Goal: Transaction & Acquisition: Purchase product/service

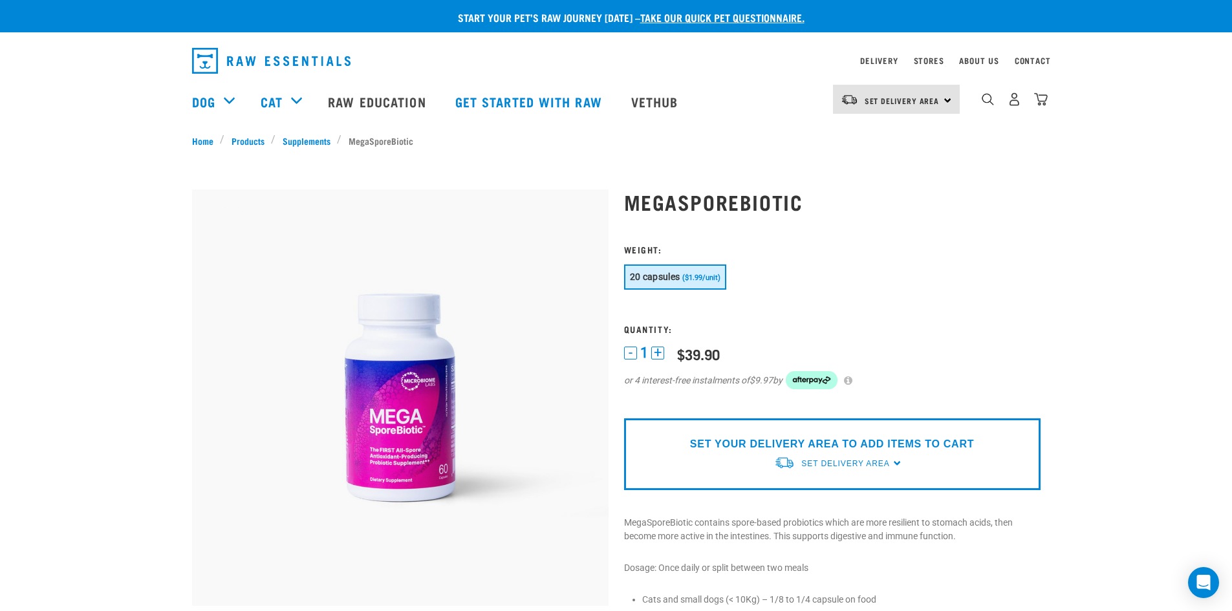
click at [637, 281] on span "20 capsules" at bounding box center [655, 277] width 50 height 10
click at [641, 275] on span "20 capsules" at bounding box center [655, 277] width 50 height 10
click at [650, 268] on button "20 capsules ($1.99/unit)" at bounding box center [675, 277] width 102 height 25
click at [729, 273] on div "20 capsules ($1.99/unit)" at bounding box center [832, 279] width 417 height 28
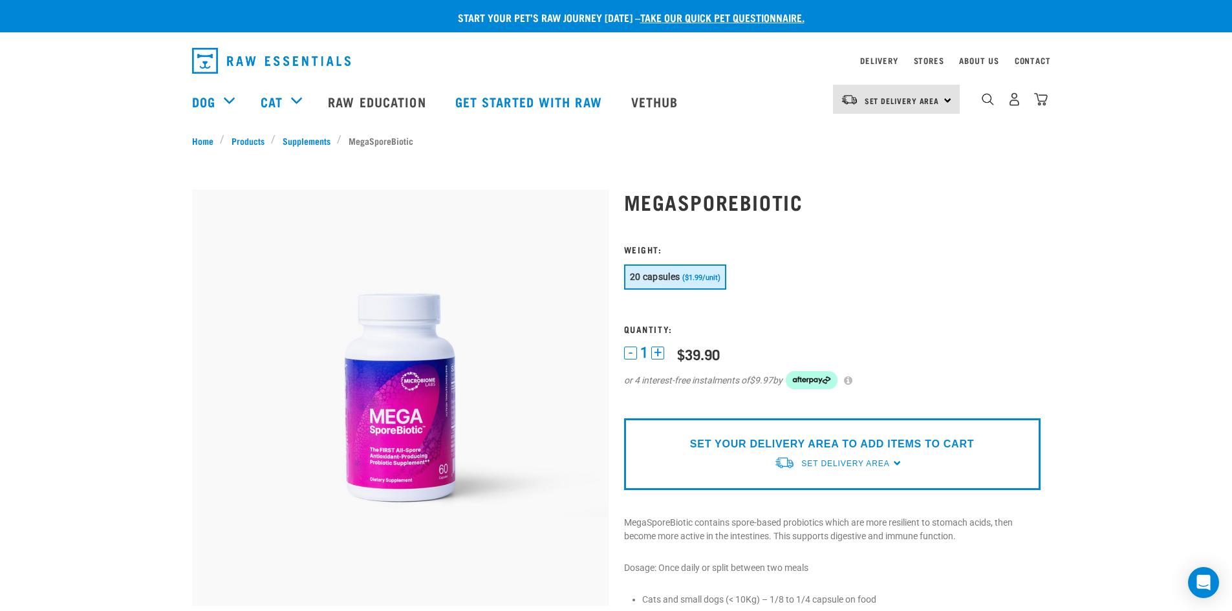
click at [712, 280] on span "($1.99/unit)" at bounding box center [701, 278] width 38 height 8
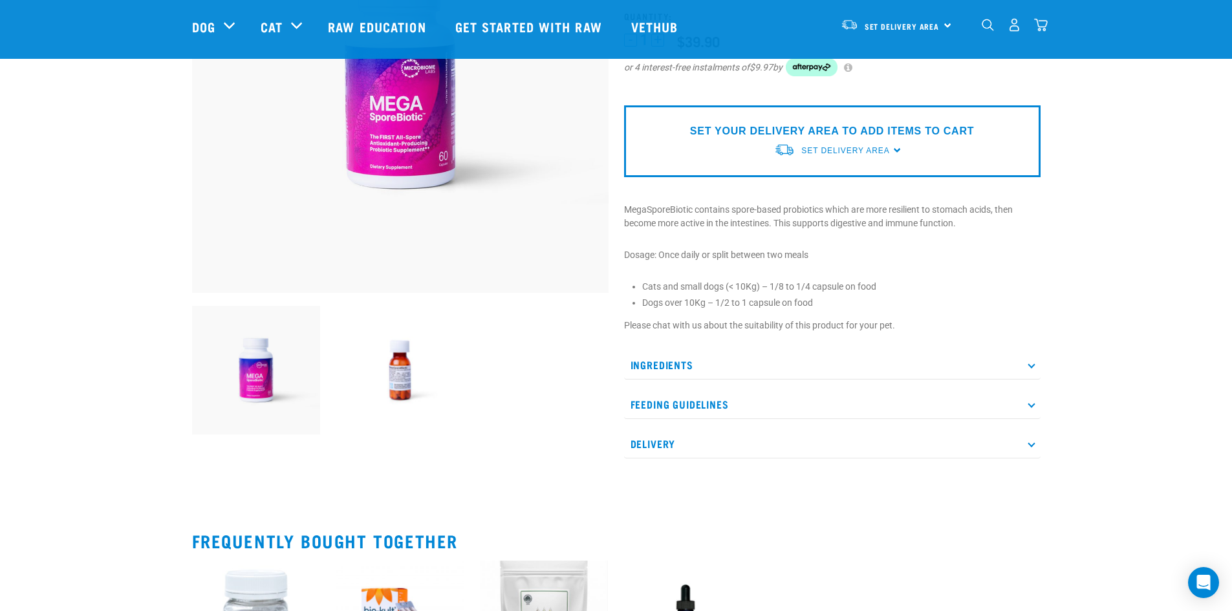
scroll to position [259, 0]
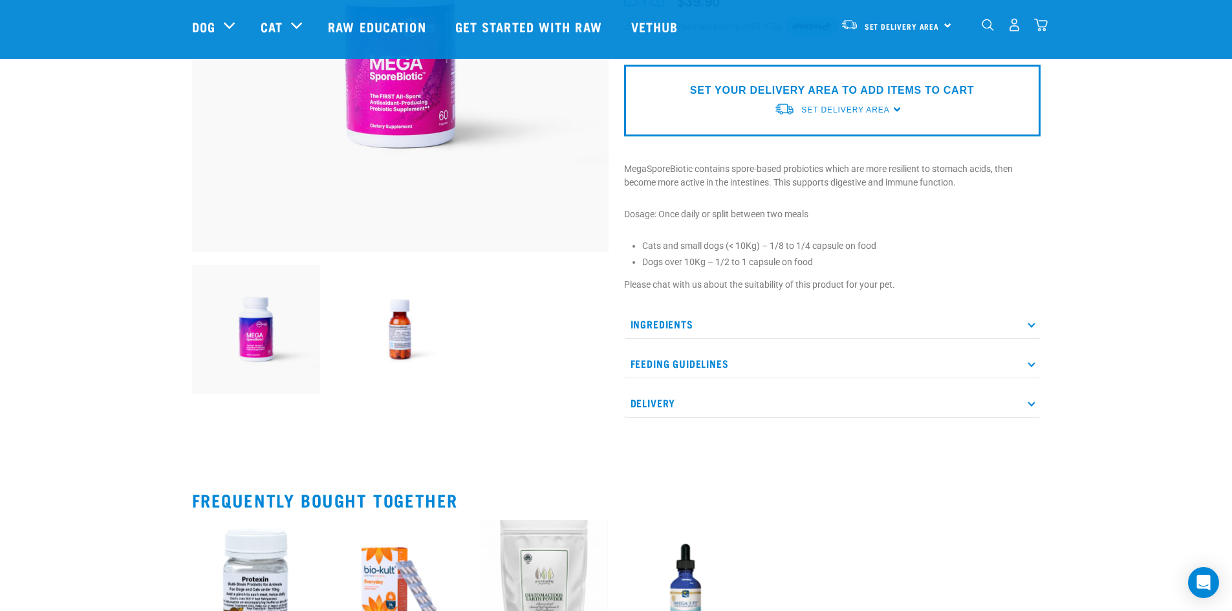
click at [1031, 406] on icon at bounding box center [1031, 402] width 7 height 7
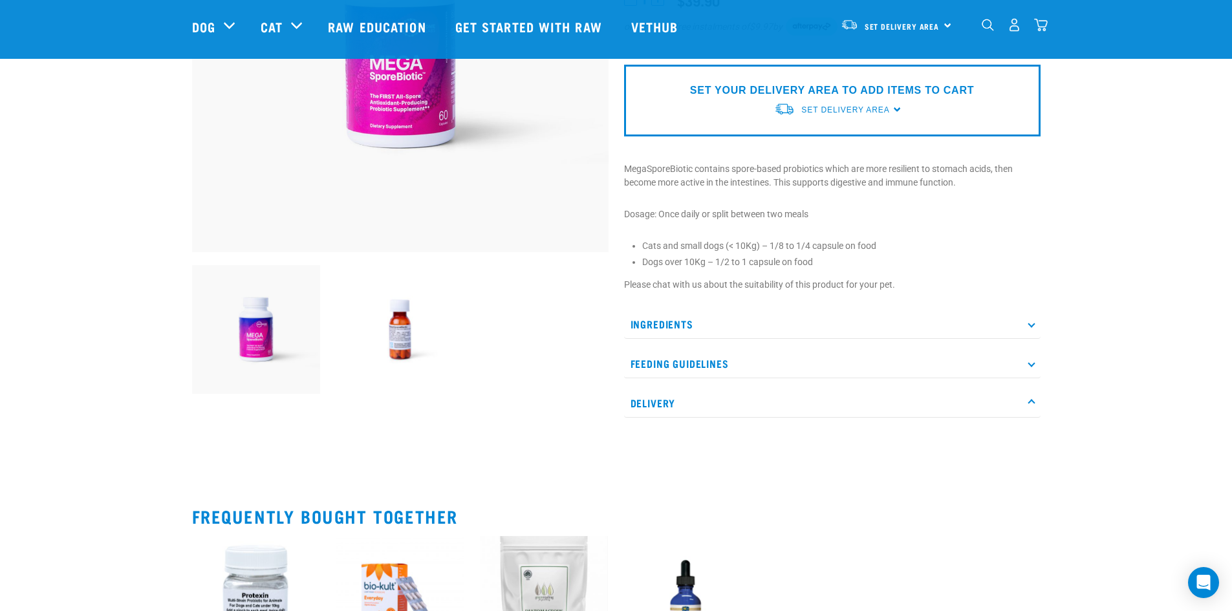
scroll to position [0, 0]
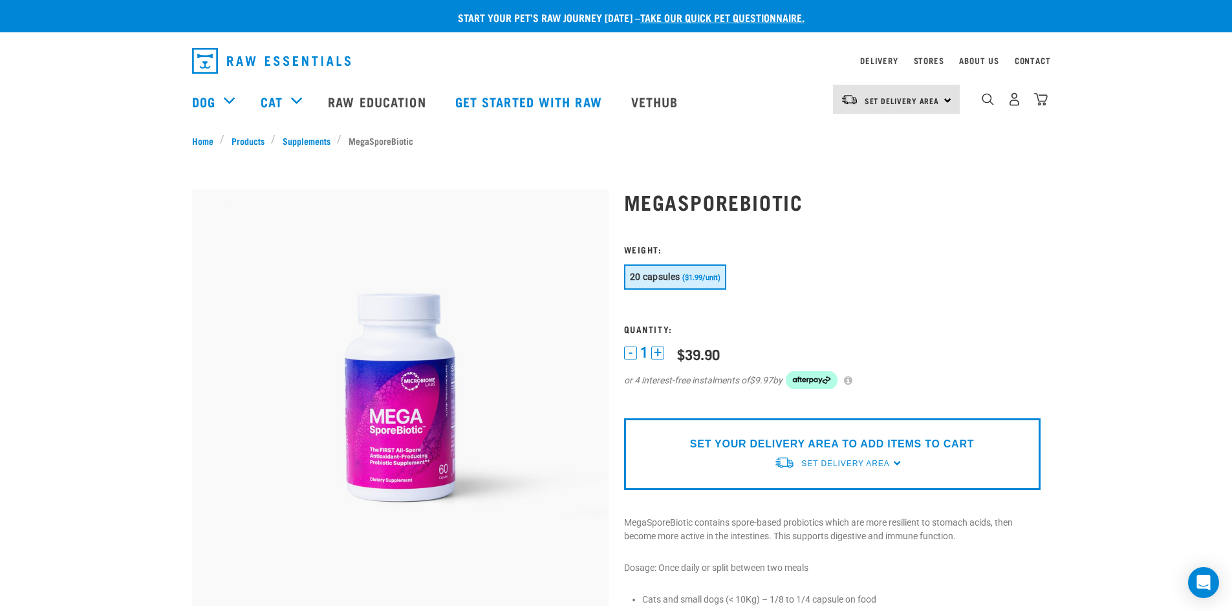
click at [658, 351] on button "+" at bounding box center [657, 353] width 13 height 13
click at [626, 353] on button "-" at bounding box center [630, 353] width 13 height 13
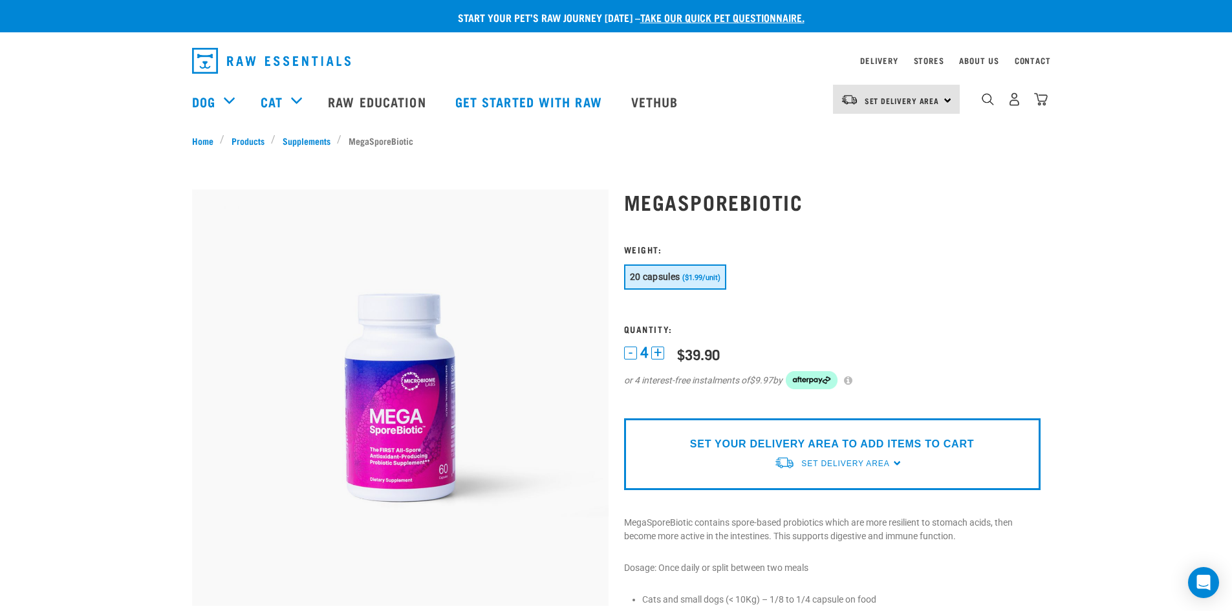
click at [630, 353] on button "-" at bounding box center [630, 353] width 13 height 13
click at [682, 285] on button "20 capsules ($1.99/unit)" at bounding box center [675, 277] width 102 height 25
click at [682, 277] on button "20 capsules ($1.99/unit)" at bounding box center [675, 277] width 102 height 25
click at [657, 353] on button "+" at bounding box center [657, 353] width 13 height 13
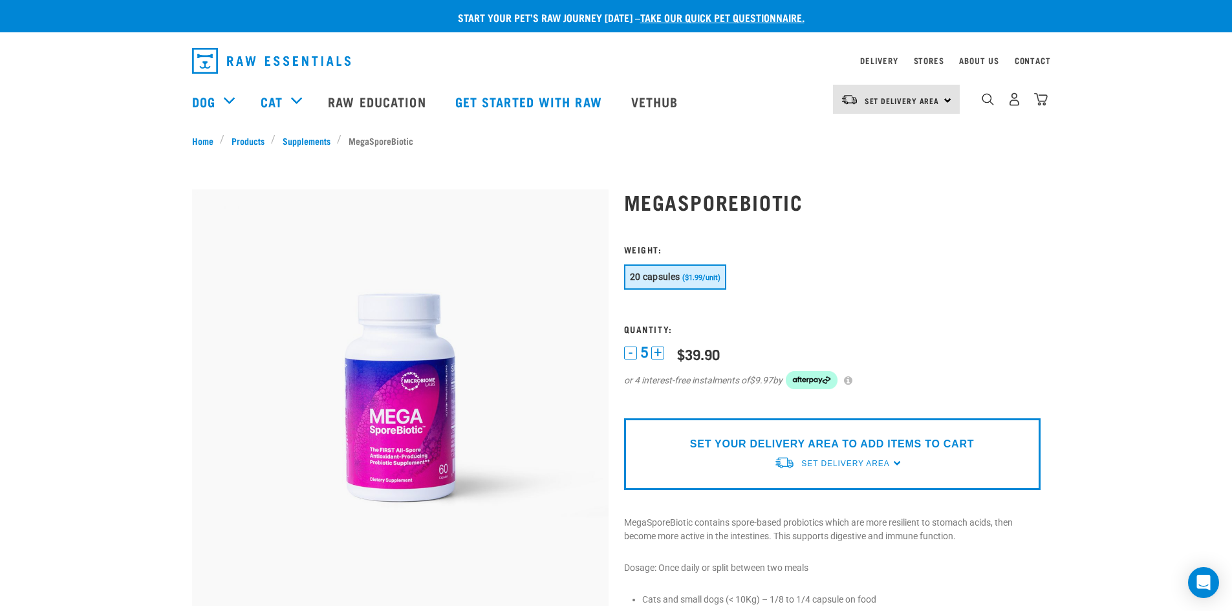
click at [657, 353] on button "+" at bounding box center [657, 353] width 13 height 13
click at [633, 355] on button "-" at bounding box center [630, 353] width 13 height 13
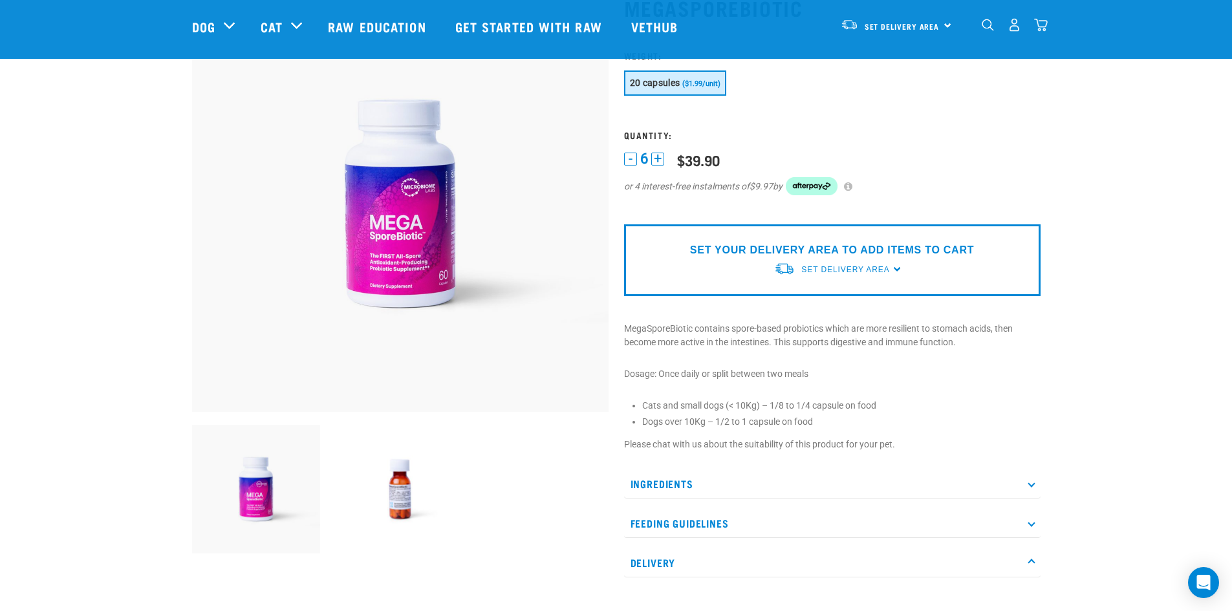
scroll to position [259, 0]
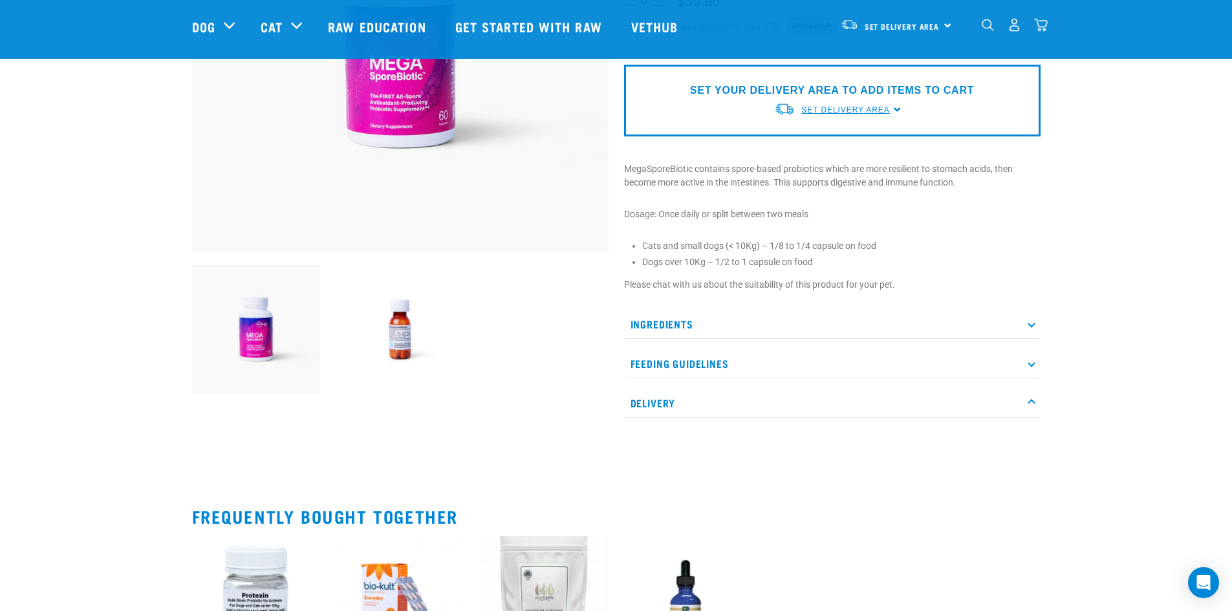
click at [822, 107] on span "Set Delivery Area" at bounding box center [845, 109] width 88 height 9
